Goal: Task Accomplishment & Management: Use online tool/utility

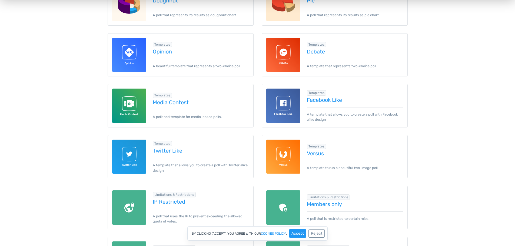
scroll to position [270, 0]
click at [169, 49] on link "Opinion" at bounding box center [201, 51] width 96 height 6
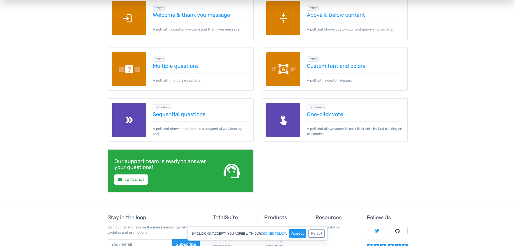
scroll to position [812, 0]
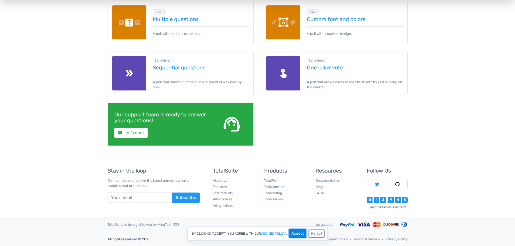
click at [294, 234] on button "Accept" at bounding box center [297, 234] width 17 height 8
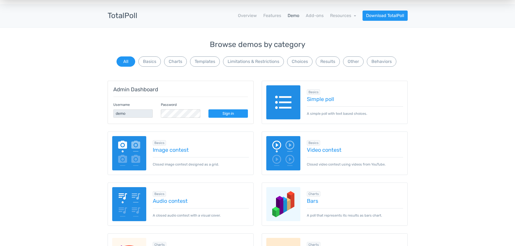
scroll to position [0, 0]
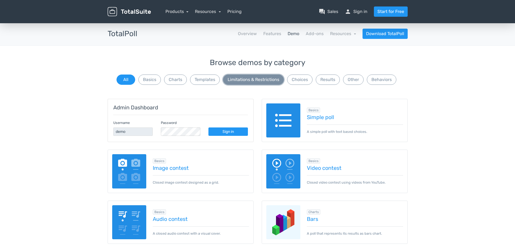
click at [254, 82] on button "Limitations & Restrictions" at bounding box center [253, 80] width 61 height 10
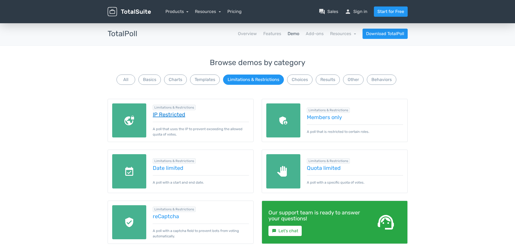
click at [168, 118] on link "IP Restricted" at bounding box center [201, 115] width 96 height 6
click at [300, 82] on button "Choices" at bounding box center [299, 80] width 25 height 10
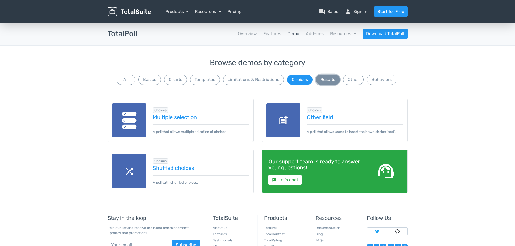
click at [331, 80] on button "Results" at bounding box center [328, 80] width 24 height 10
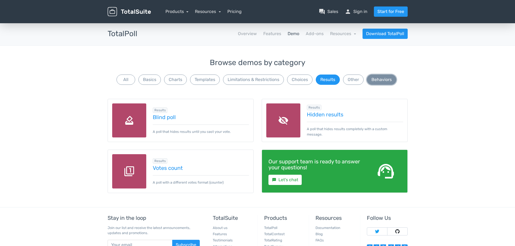
click at [391, 81] on button "Behaviors" at bounding box center [381, 80] width 29 height 10
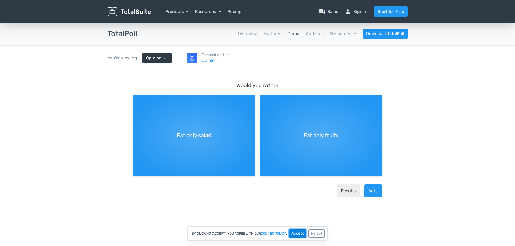
click at [295, 235] on button "Accept" at bounding box center [297, 234] width 17 height 8
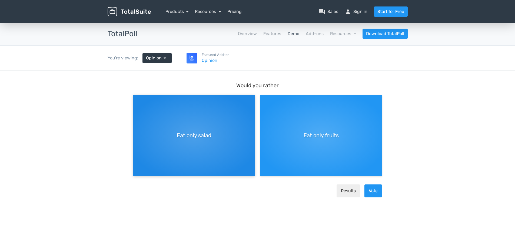
click at [204, 129] on div "Eat only salad" at bounding box center [194, 135] width 122 height 81
click at [137, 101] on input "Eat only salad" at bounding box center [135, 100] width 4 height 4
radio input "true"
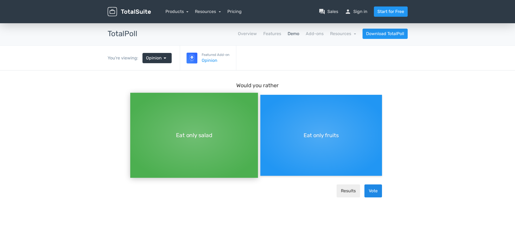
click at [376, 191] on button "Vote" at bounding box center [374, 191] width 18 height 13
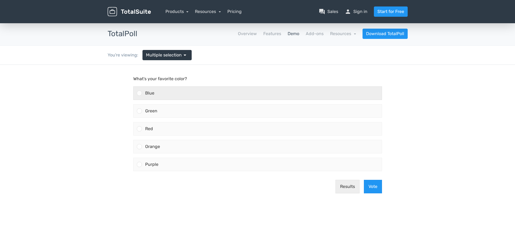
click at [163, 92] on div "Blue" at bounding box center [262, 93] width 240 height 13
click at [139, 93] on input "Blue" at bounding box center [139, 93] width 0 height 0
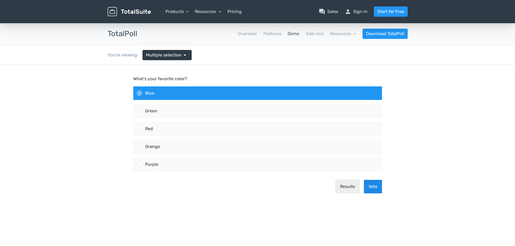
click at [372, 190] on button "Vote" at bounding box center [373, 187] width 18 height 14
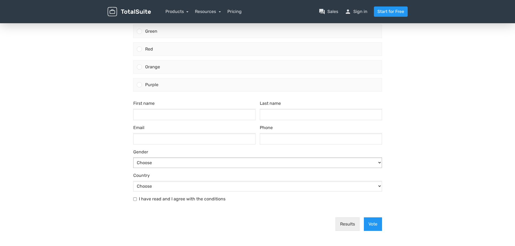
scroll to position [80, 0]
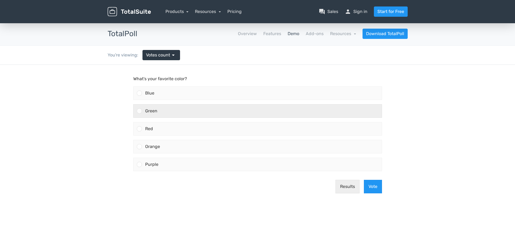
click at [178, 111] on div "Green" at bounding box center [262, 111] width 240 height 13
click at [139, 111] on input "Green" at bounding box center [139, 111] width 0 height 0
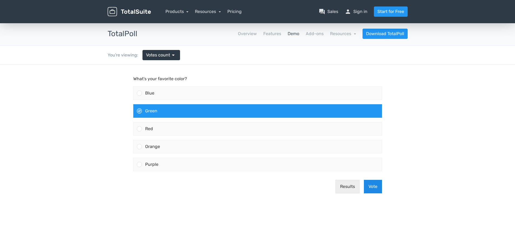
click at [374, 189] on button "Vote" at bounding box center [373, 187] width 18 height 14
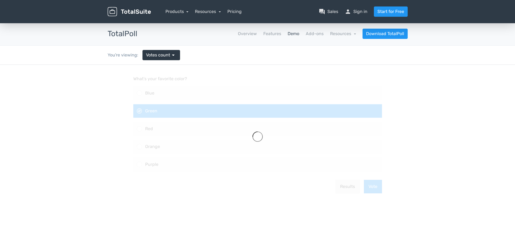
click at [162, 61] on div "You're viewing: Votes count arrow_drop_down" at bounding box center [144, 55] width 81 height 19
click at [162, 56] on span "Votes count" at bounding box center [158, 55] width 24 height 6
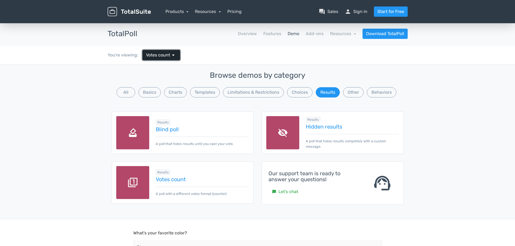
click at [163, 57] on span "Votes count" at bounding box center [158, 55] width 24 height 6
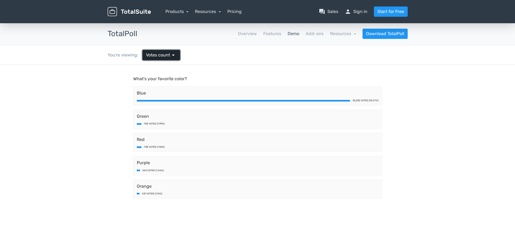
click at [168, 57] on span "Votes count" at bounding box center [158, 55] width 24 height 6
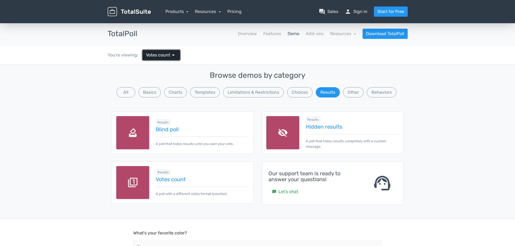
click at [169, 58] on span "Votes count" at bounding box center [158, 55] width 24 height 6
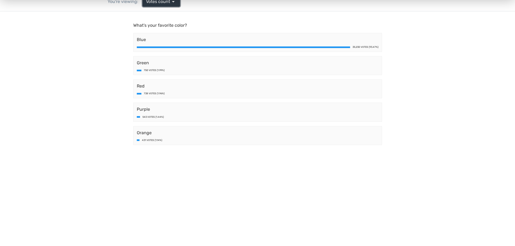
scroll to position [54, 0]
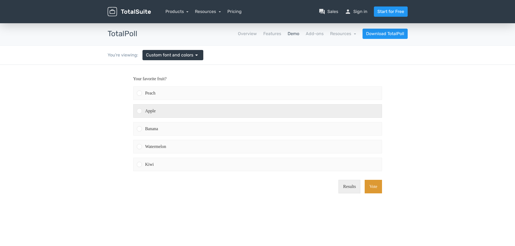
scroll to position [0, 0]
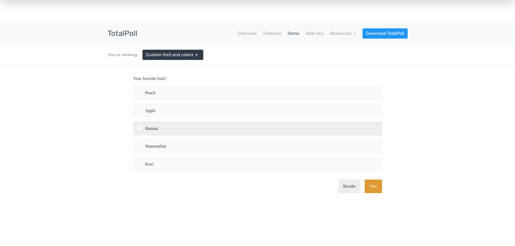
click at [161, 129] on div "Banana" at bounding box center [262, 128] width 240 height 13
click at [139, 129] on input "Banana" at bounding box center [139, 129] width 0 height 0
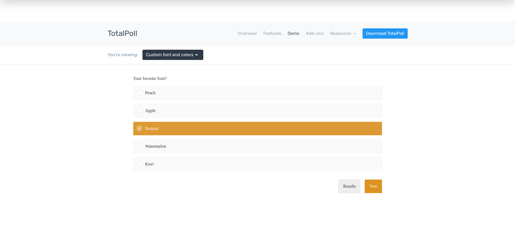
click at [379, 186] on button "Vote" at bounding box center [373, 187] width 17 height 14
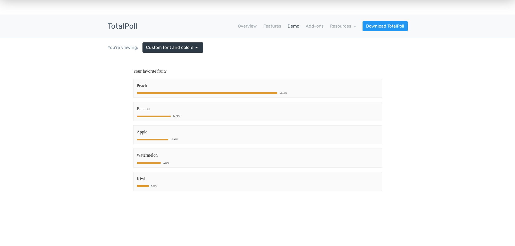
scroll to position [9, 0]
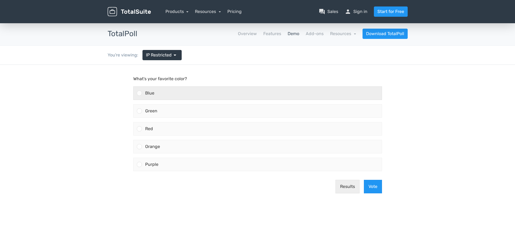
click at [175, 97] on div "Blue" at bounding box center [262, 93] width 240 height 13
click at [139, 93] on input "Blue" at bounding box center [139, 93] width 0 height 0
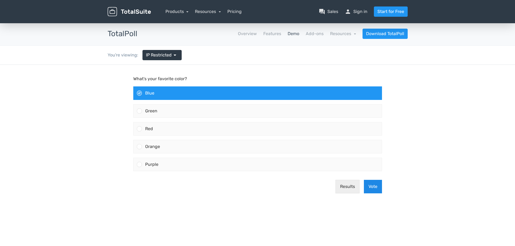
click at [375, 188] on button "Vote" at bounding box center [373, 187] width 18 height 14
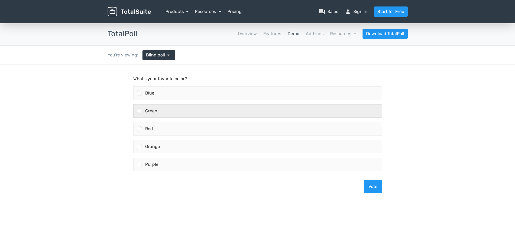
click at [204, 111] on div "Green" at bounding box center [262, 111] width 240 height 13
click at [139, 111] on input "Green" at bounding box center [139, 111] width 0 height 0
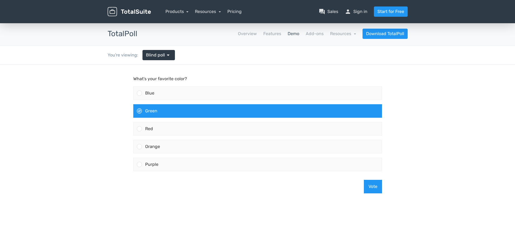
click at [372, 194] on div "Vote" at bounding box center [257, 187] width 253 height 22
click at [373, 190] on button "Vote" at bounding box center [373, 187] width 18 height 14
